Goal: Task Accomplishment & Management: Use online tool/utility

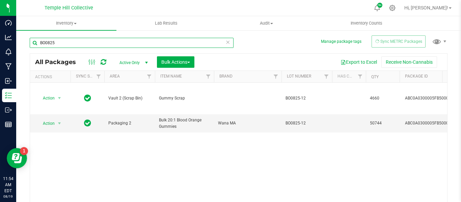
click at [68, 45] on input "BO0825" at bounding box center [132, 43] width 204 height 10
type input "B"
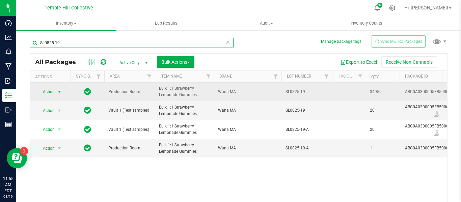
type input "SL0825-19"
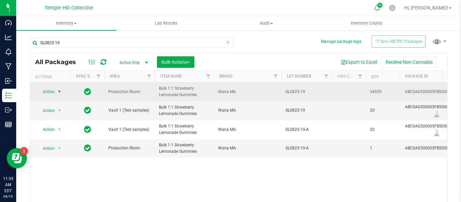
click at [53, 90] on span "Action" at bounding box center [46, 91] width 18 height 9
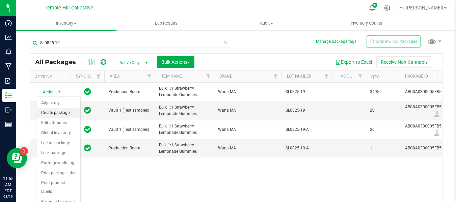
click at [64, 110] on li "Create package" at bounding box center [58, 113] width 43 height 10
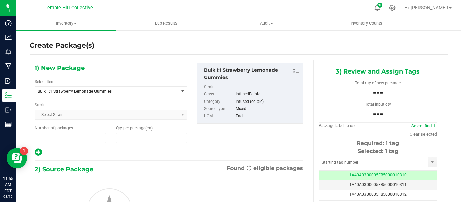
type input "1"
type input "0"
click at [114, 89] on span "Bulk 1:1 Strawberry Lemonade Gummies" at bounding box center [104, 91] width 132 height 5
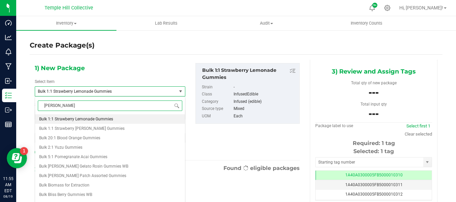
type input "gummy"
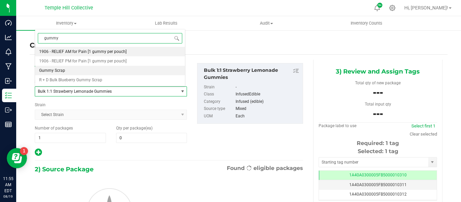
click at [70, 72] on li "Gummy Scrap" at bounding box center [110, 70] width 150 height 9
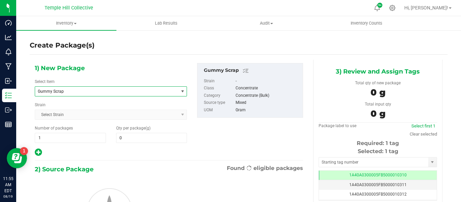
type input "0.0000"
click at [144, 140] on span at bounding box center [151, 138] width 71 height 10
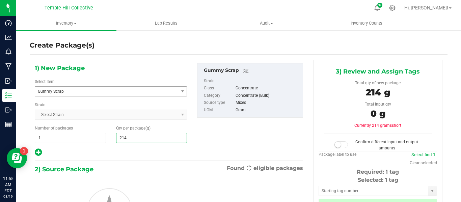
type input "2140"
type input "2,140.0000"
click at [153, 166] on div "2) Source Package Found eligible packages" at bounding box center [169, 169] width 268 height 10
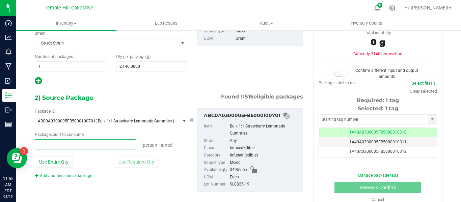
click at [80, 143] on span at bounding box center [86, 144] width 102 height 10
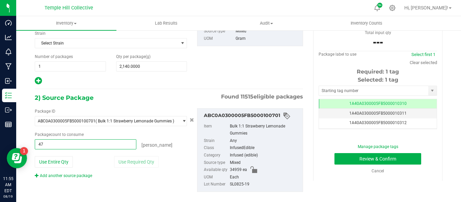
type input "476"
type input "476 ea"
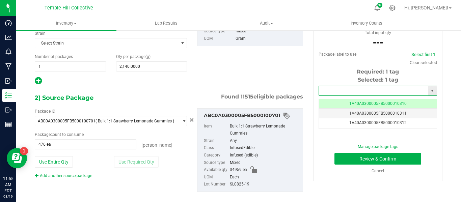
click at [388, 89] on input "text" at bounding box center [373, 90] width 109 height 9
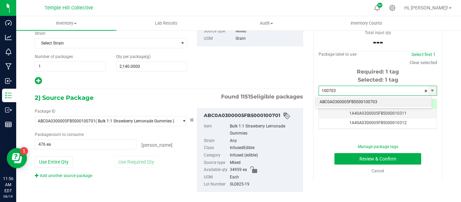
click at [383, 102] on li "ABC0A0300005FB5000100703" at bounding box center [374, 102] width 116 height 10
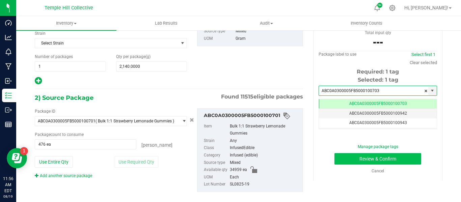
type input "ABC0A0300005FB5000100703"
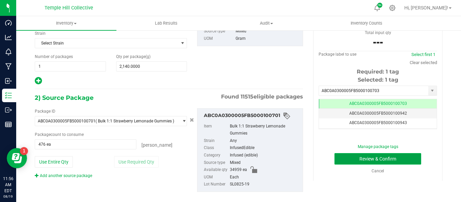
click at [392, 161] on button "Review & Confirm" at bounding box center [378, 158] width 87 height 11
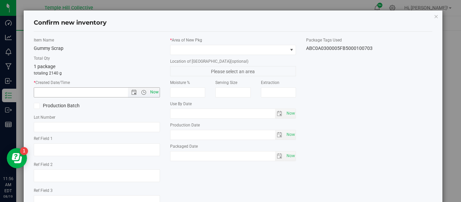
click at [154, 96] on span "Now" at bounding box center [154, 92] width 11 height 10
type input "[DATE] 11:56 AM"
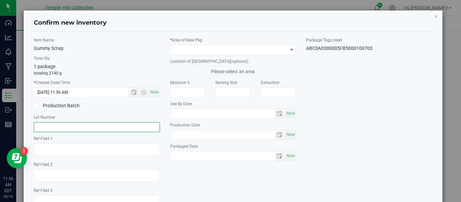
click at [66, 128] on input "text" at bounding box center [97, 127] width 126 height 10
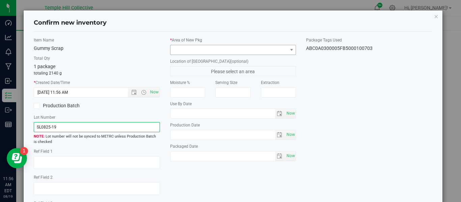
type input "SL0825-19"
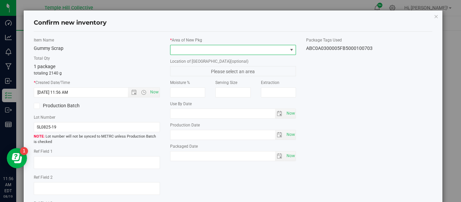
click at [233, 48] on span at bounding box center [229, 49] width 117 height 9
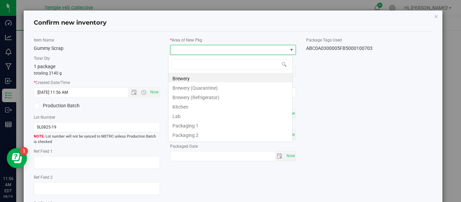
scroll to position [33760, 33646]
type input "vault"
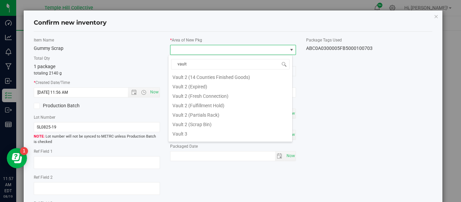
scroll to position [69, 0]
click at [204, 123] on li "Vault 2 (Scrap Bin)" at bounding box center [231, 122] width 124 height 9
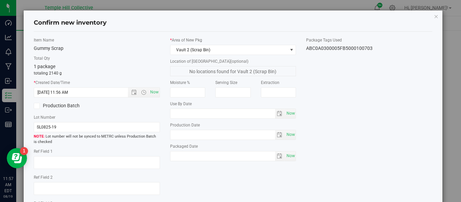
click at [343, 98] on div "Item Name Gummy Scrap Total Qty 1 package totaling 2140 g * Created Date/Time […" at bounding box center [233, 131] width 409 height 189
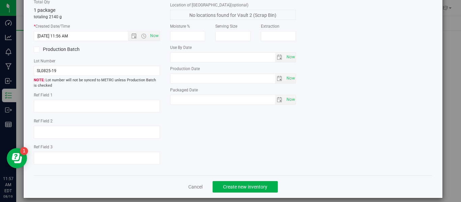
scroll to position [63, 0]
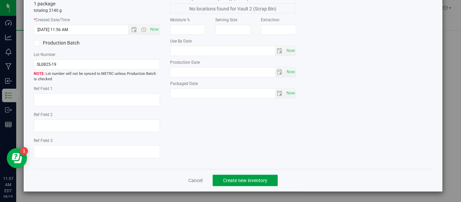
click at [268, 179] on button "Create new inventory" at bounding box center [245, 180] width 65 height 11
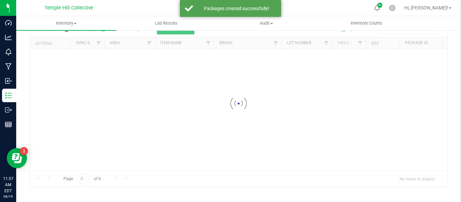
scroll to position [33, 0]
